Goal: Go to known website: Access a specific website the user already knows

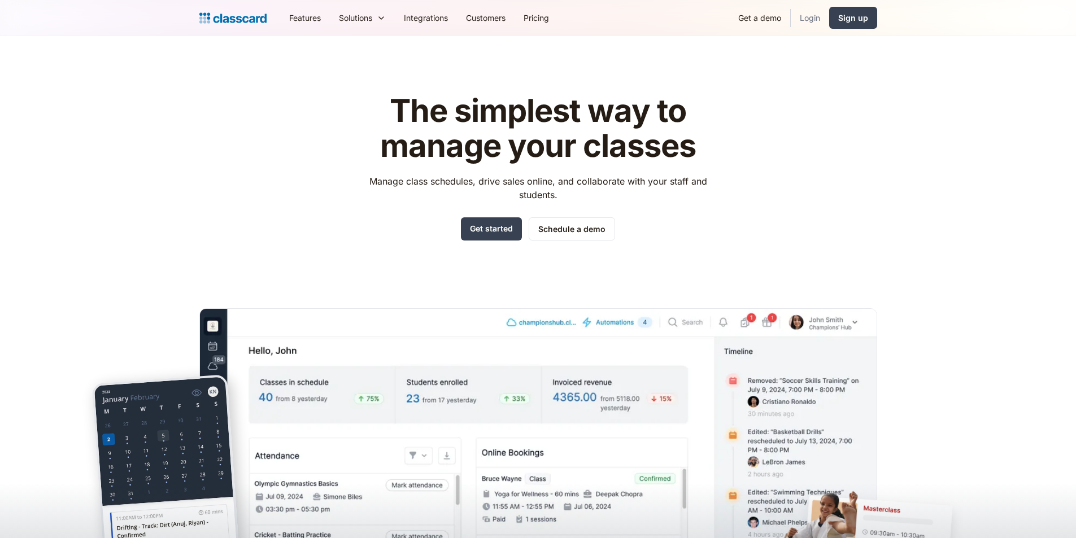
click at [816, 24] on link "Login" at bounding box center [810, 17] width 38 height 25
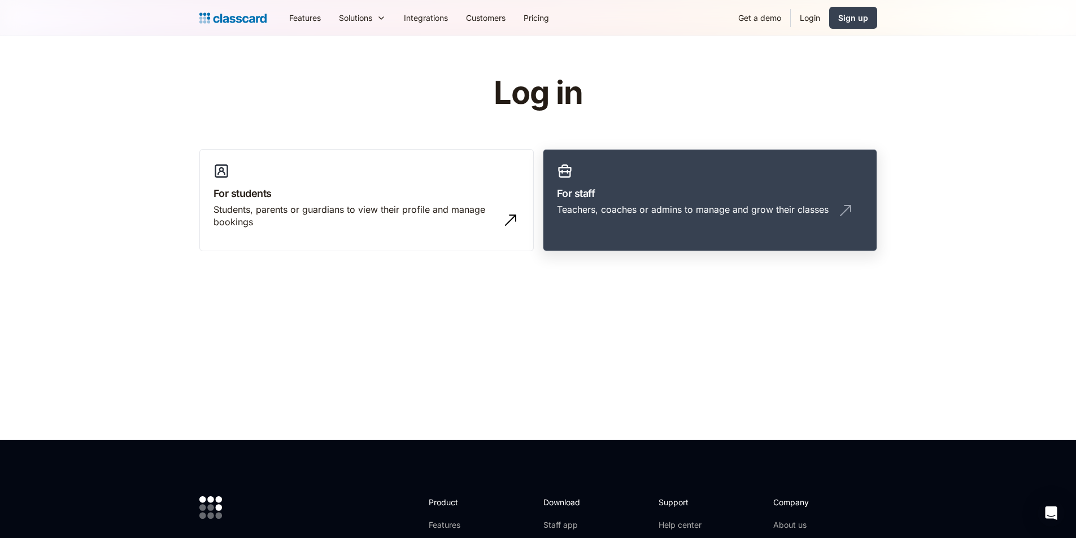
click at [710, 175] on link "For staff Teachers, coaches or admins to manage and grow their classes" at bounding box center [710, 200] width 334 height 103
